Goal: Find contact information: Find contact information

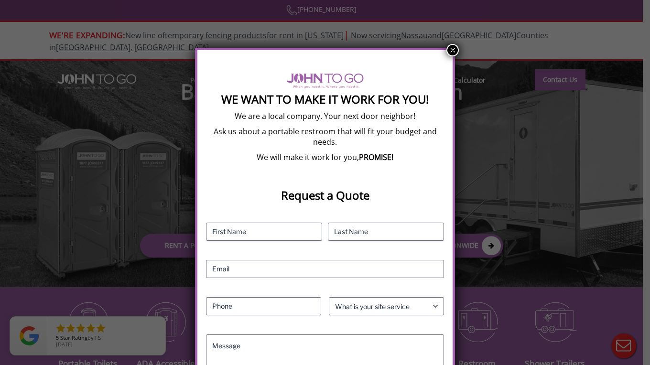
click at [447, 52] on button "×" at bounding box center [452, 50] width 12 height 12
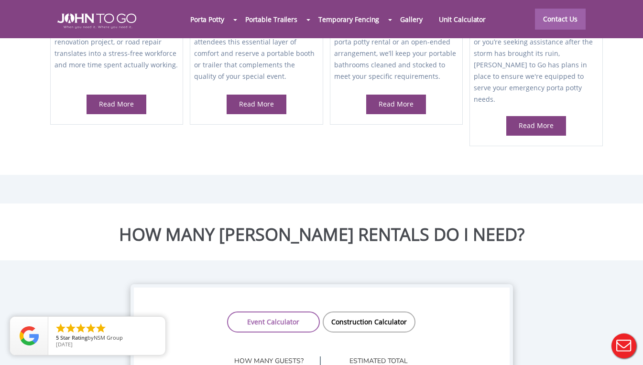
scroll to position [669, 0]
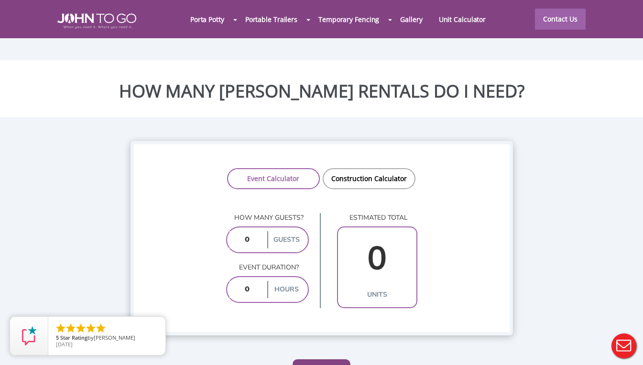
click at [246, 246] on div at bounding box center [321, 182] width 643 height 365
click at [252, 281] on input "number" at bounding box center [247, 289] width 36 height 17
drag, startPoint x: 253, startPoint y: 239, endPoint x: 231, endPoint y: 240, distance: 22.0
click at [231, 281] on input "number" at bounding box center [247, 289] width 36 height 17
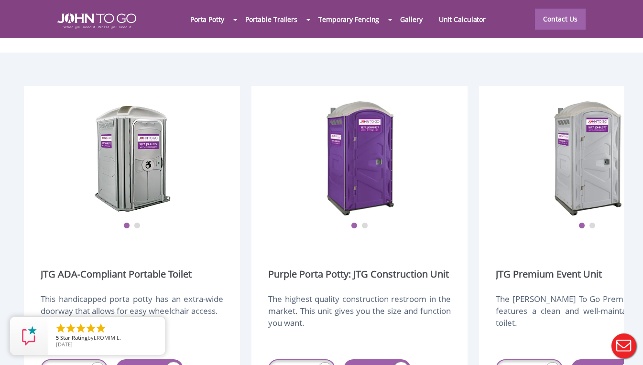
scroll to position [1099, 0]
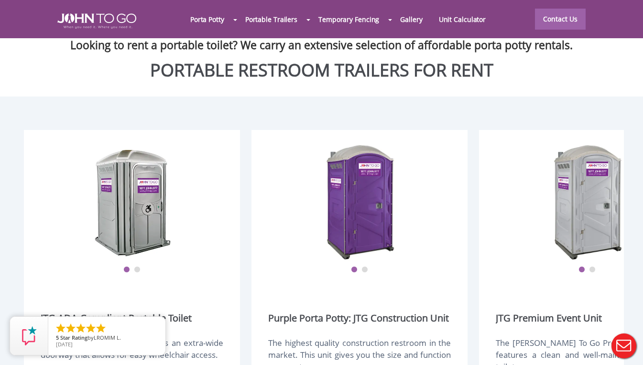
click at [374, 253] on ul "1 2" at bounding box center [359, 263] width 183 height 20
click at [369, 253] on ul "1 2" at bounding box center [359, 263] width 183 height 20
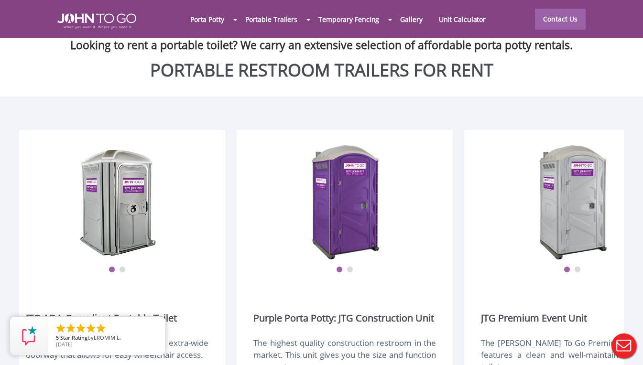
drag, startPoint x: 371, startPoint y: 215, endPoint x: 322, endPoint y: 220, distance: 48.5
click at [322, 253] on ul "1 2" at bounding box center [344, 263] width 183 height 20
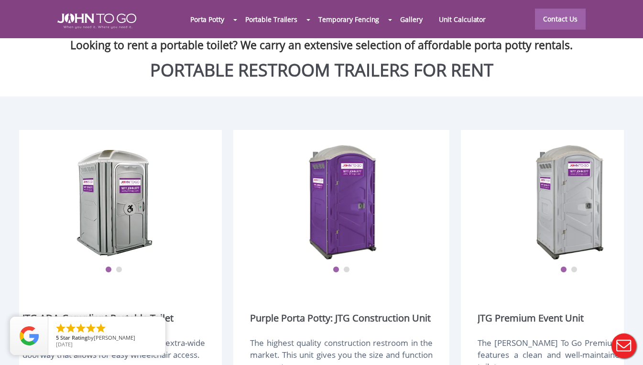
click at [371, 175] on img at bounding box center [342, 201] width 76 height 119
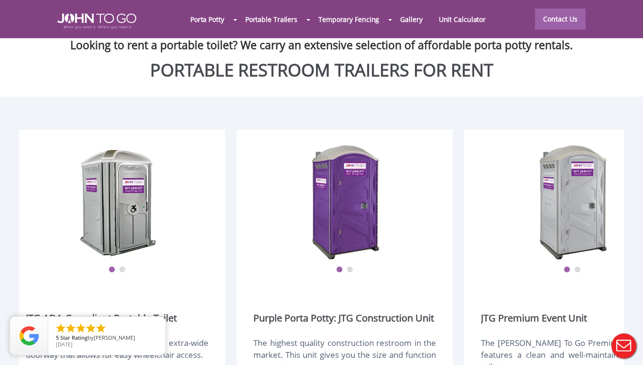
click at [401, 170] on div at bounding box center [344, 201] width 183 height 119
click at [349, 267] on button "2" at bounding box center [350, 270] width 7 height 7
type input "0"
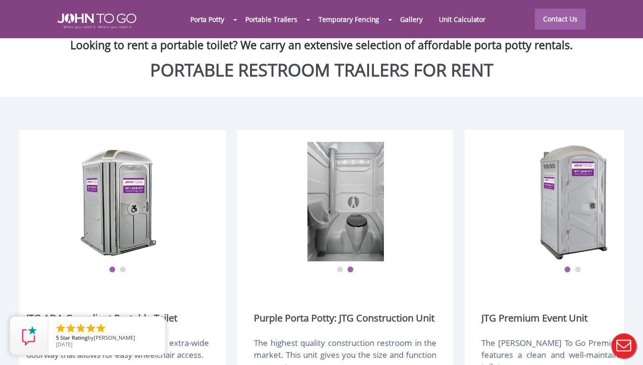
click at [125, 267] on button "2" at bounding box center [122, 270] width 7 height 7
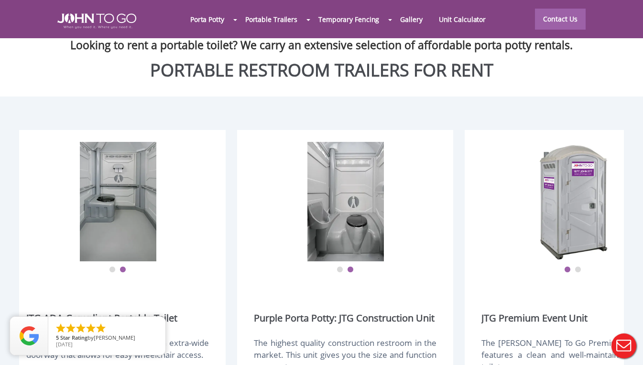
click at [579, 253] on ul "1 2" at bounding box center [572, 263] width 183 height 20
click at [574, 267] on button "2" at bounding box center [577, 270] width 7 height 7
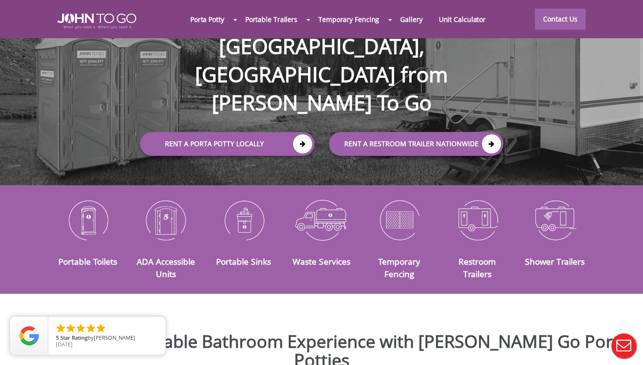
scroll to position [0, 0]
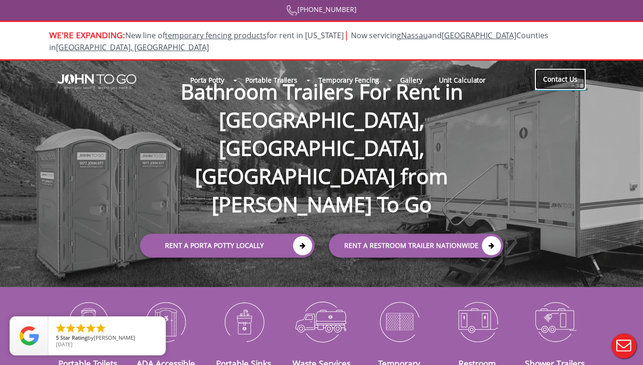
click at [563, 69] on link "Contact Us" at bounding box center [560, 79] width 51 height 21
